Goal: Task Accomplishment & Management: Use online tool/utility

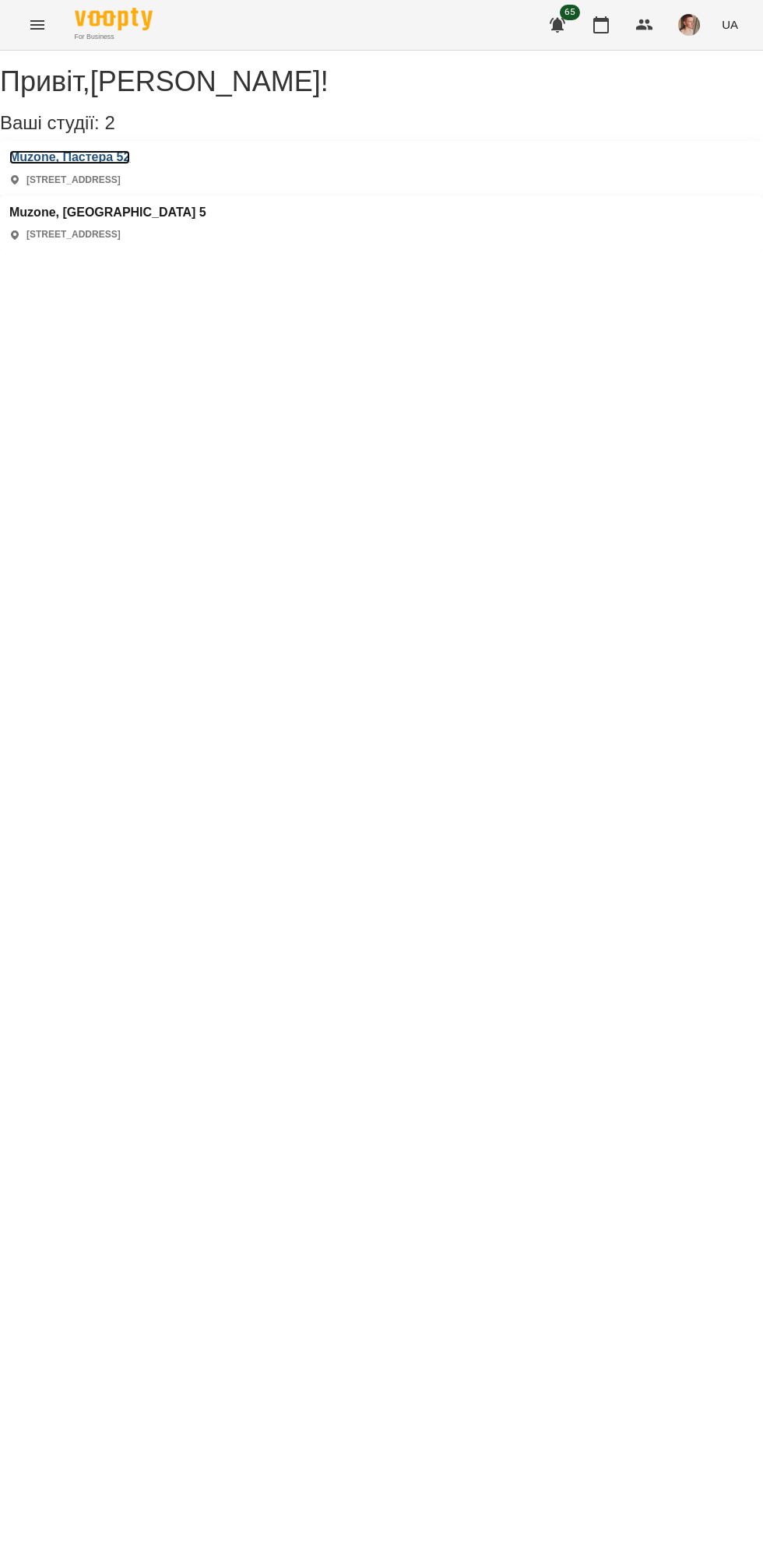
click at [130, 164] on h3 "Muzone, Пастера 52" at bounding box center [70, 157] width 121 height 14
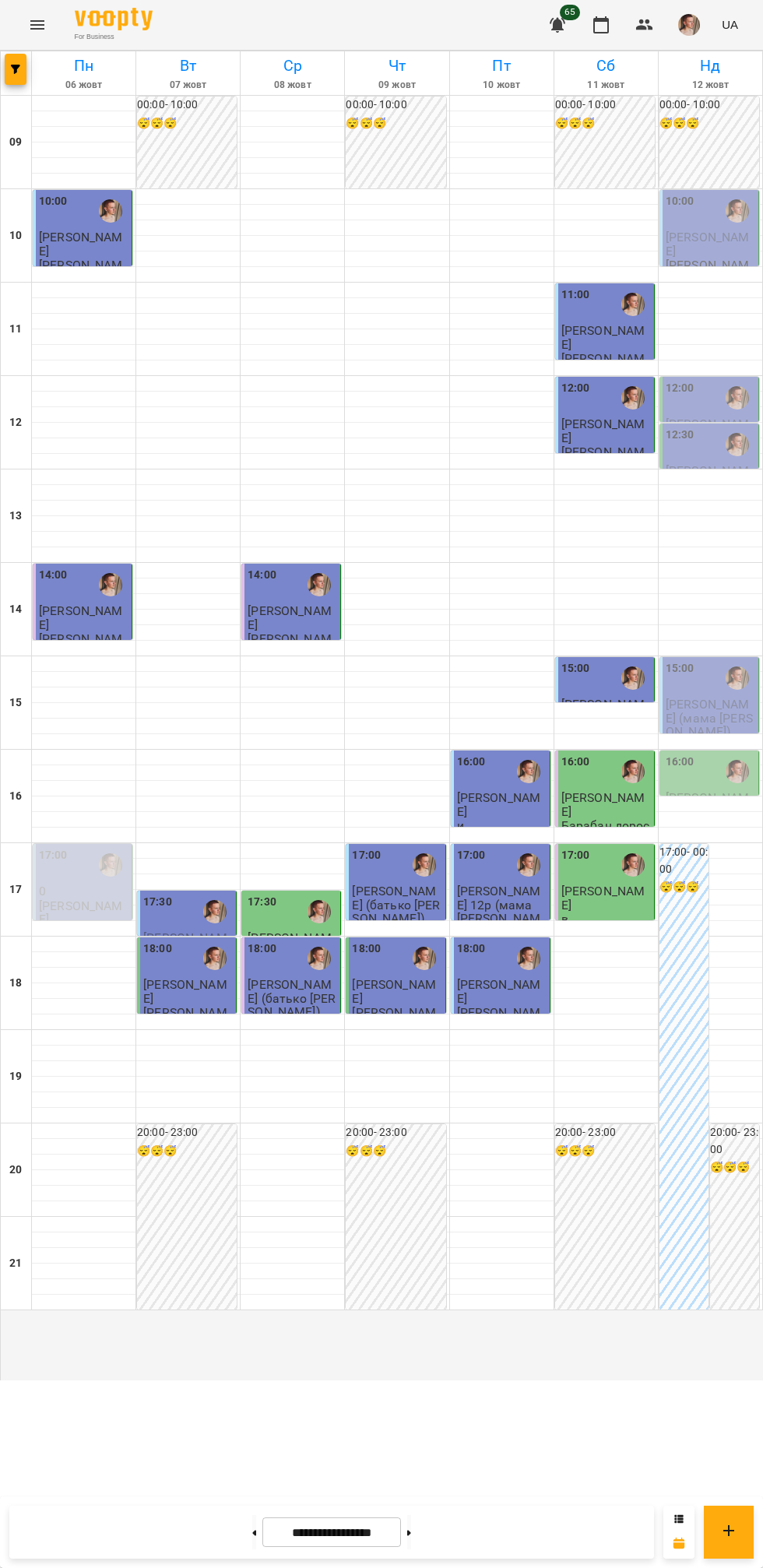
click at [699, 258] on span "[PERSON_NAME]" at bounding box center [707, 243] width 84 height 28
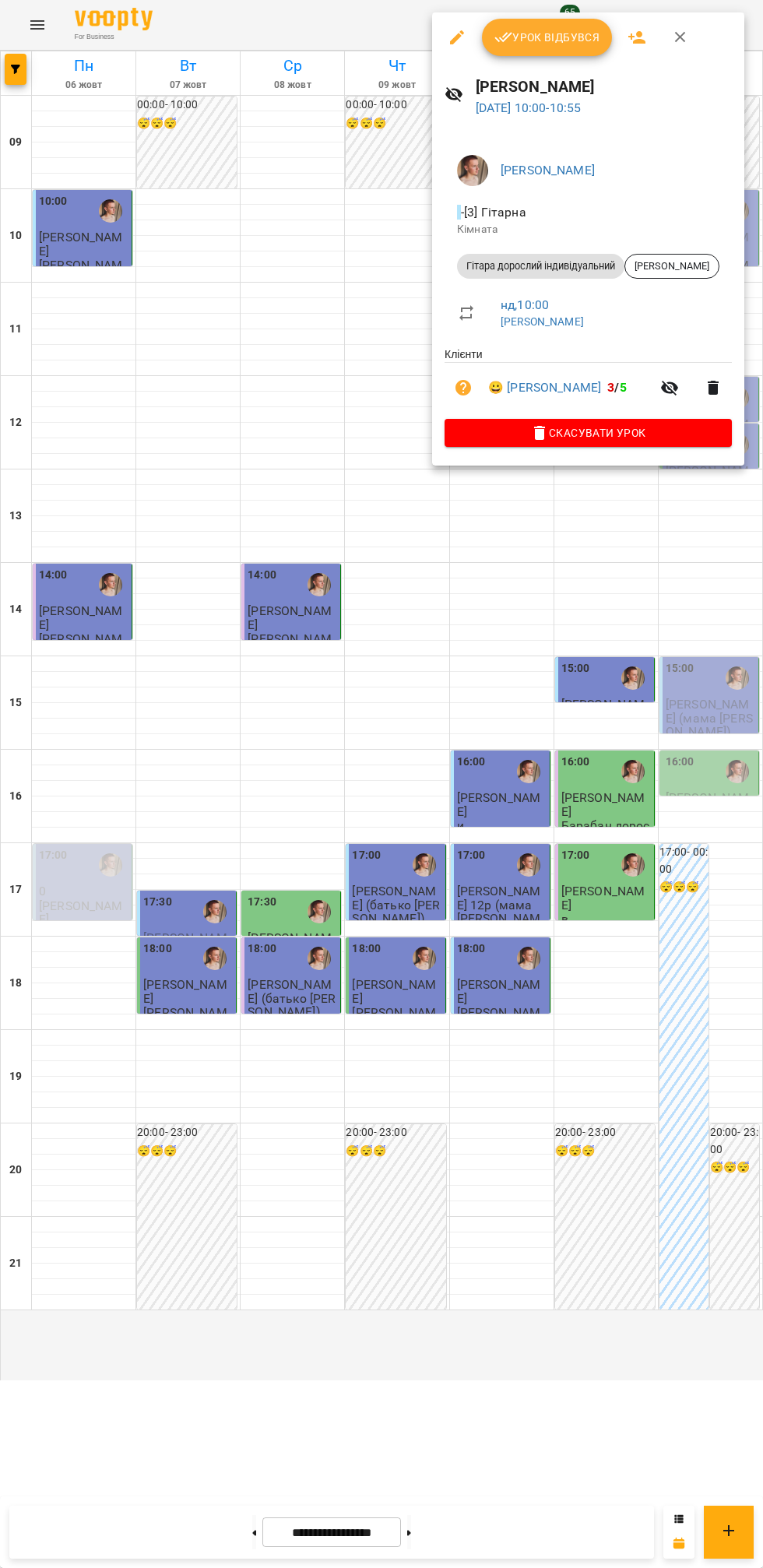
click at [543, 50] on button "Урок відбувся" at bounding box center [547, 37] width 130 height 37
